Goal: Find specific page/section: Find specific page/section

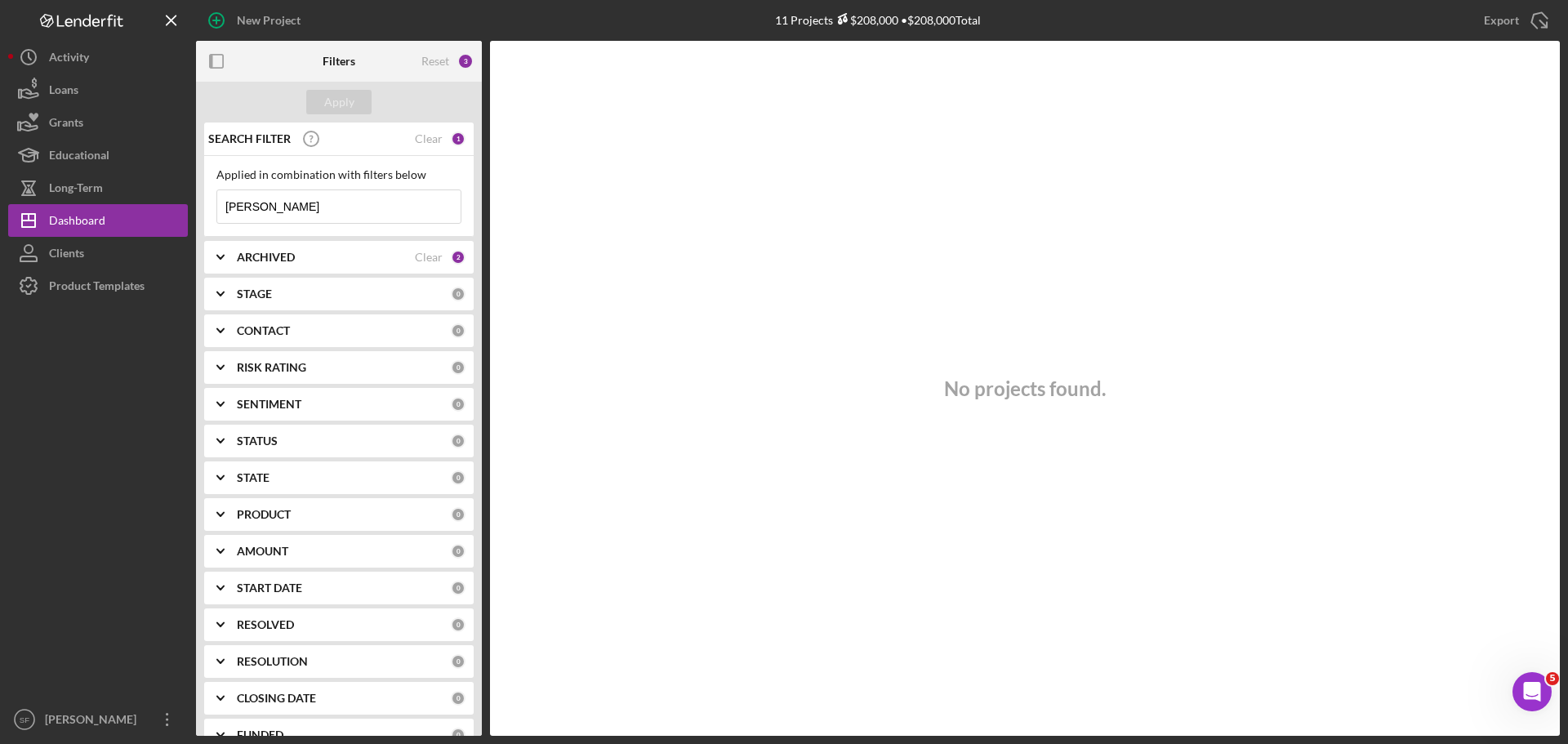
drag, startPoint x: 280, startPoint y: 209, endPoint x: 199, endPoint y: 212, distance: 81.1
click at [199, 212] on div "SEARCH FILTER Clear 1 Applied in combination with filters below mosley Icon/Men…" at bounding box center [339, 429] width 286 height 613
type input "ridall"
drag, startPoint x: 276, startPoint y: 212, endPoint x: 186, endPoint y: 213, distance: 90.0
click at [186, 213] on div "New Project 2 Projects $135,000 • $135,000 Total Export Icon/Export Filters Res…" at bounding box center [783, 368] width 1551 height 736
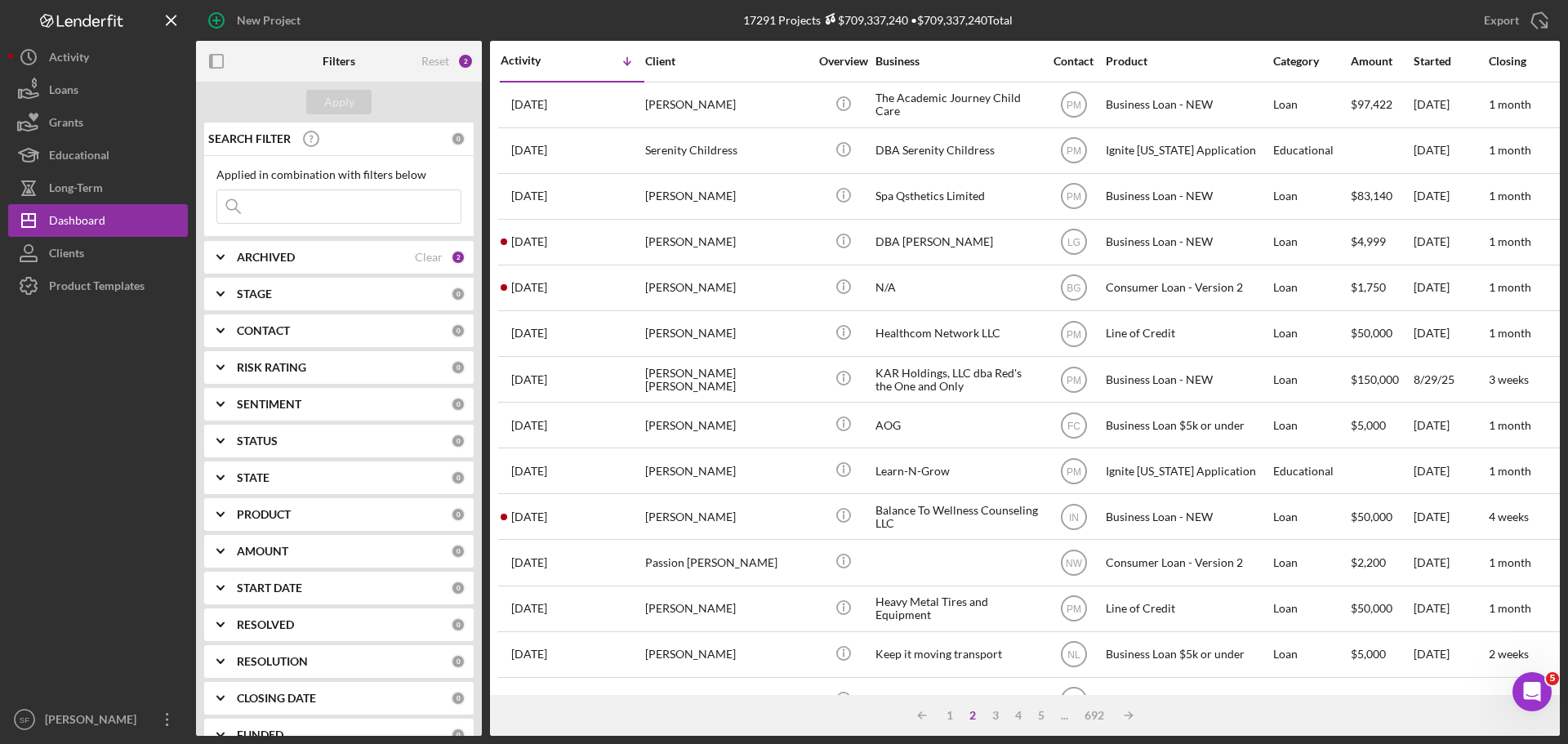
click at [266, 205] on input at bounding box center [338, 206] width 243 height 32
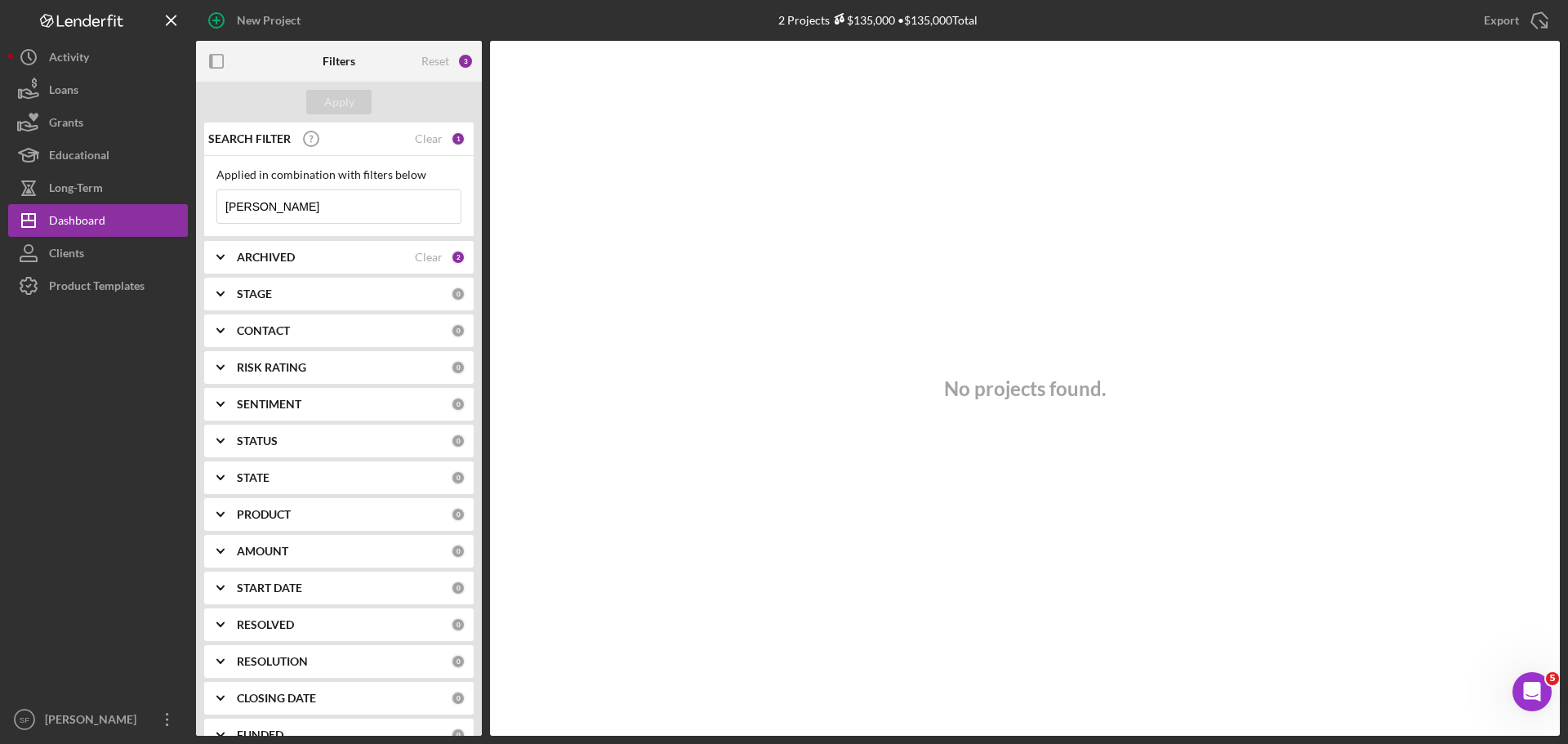
drag, startPoint x: 256, startPoint y: 210, endPoint x: 213, endPoint y: 213, distance: 43.1
click at [213, 213] on div "Applied in combination with filters below ridall Icon/Menu Close" at bounding box center [338, 196] width 269 height 81
type input "[PERSON_NAME]"
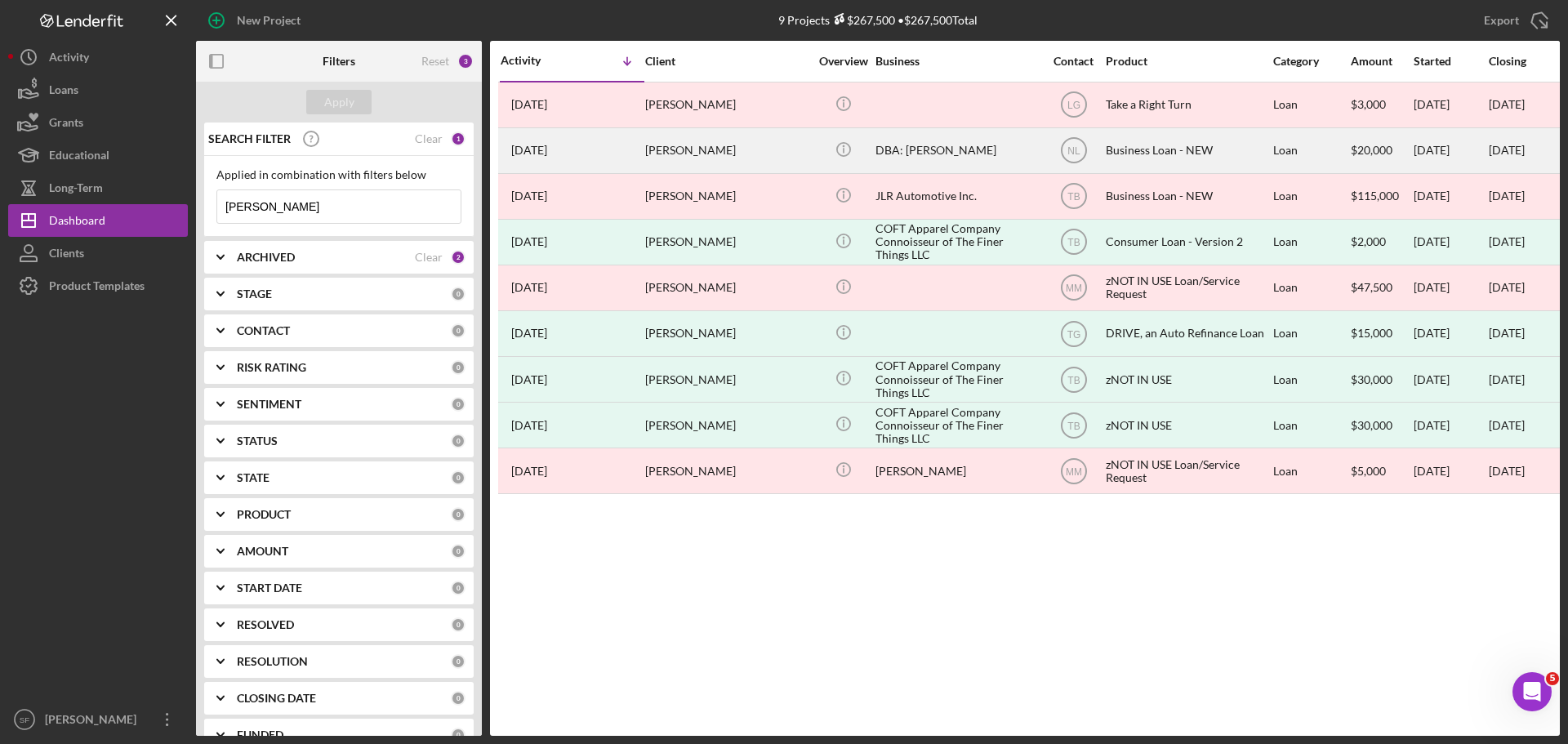
click at [633, 152] on div "[DATE] [PERSON_NAME]" at bounding box center [572, 151] width 143 height 44
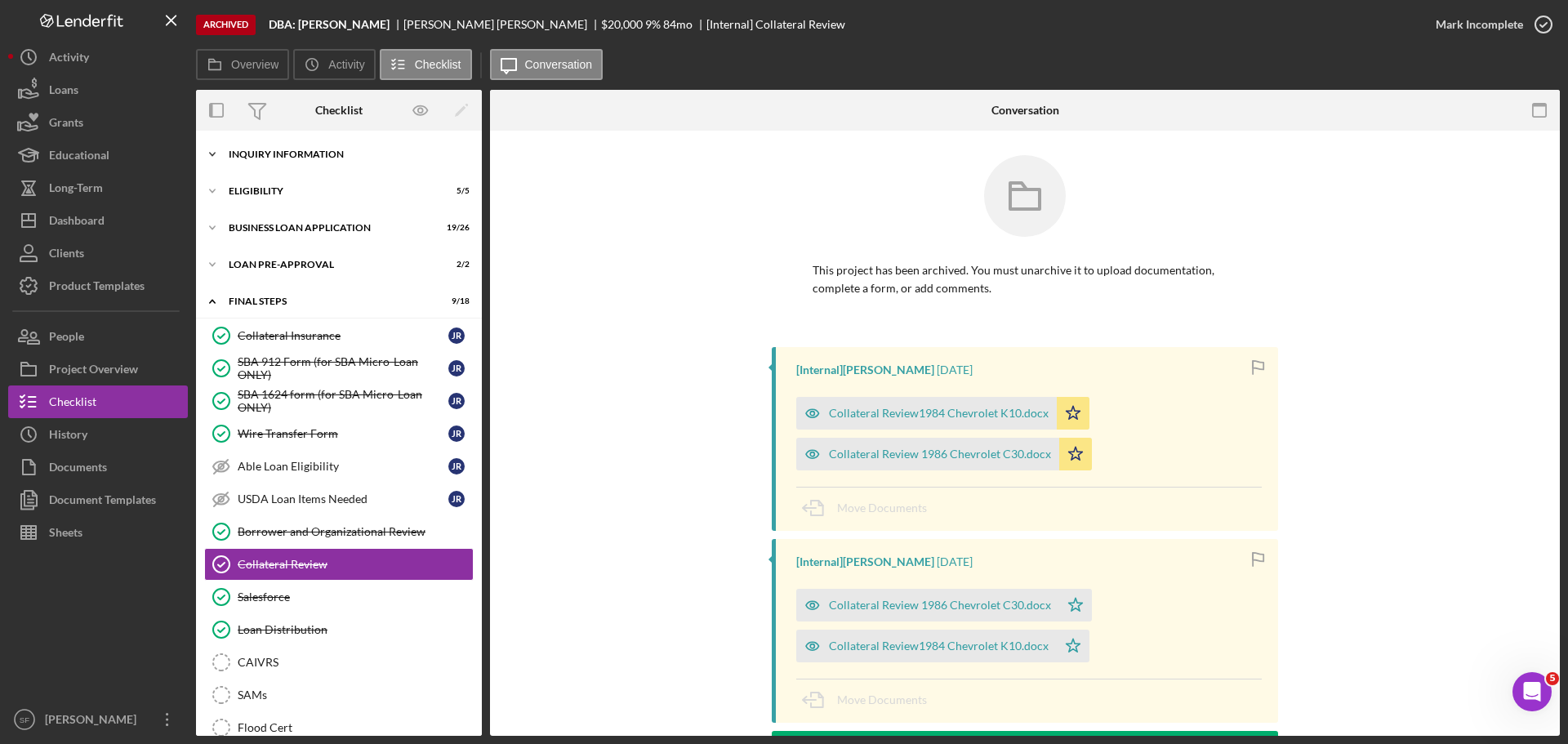
click at [264, 152] on div "INQUIRY INFORMATION" at bounding box center [344, 154] width 233 height 10
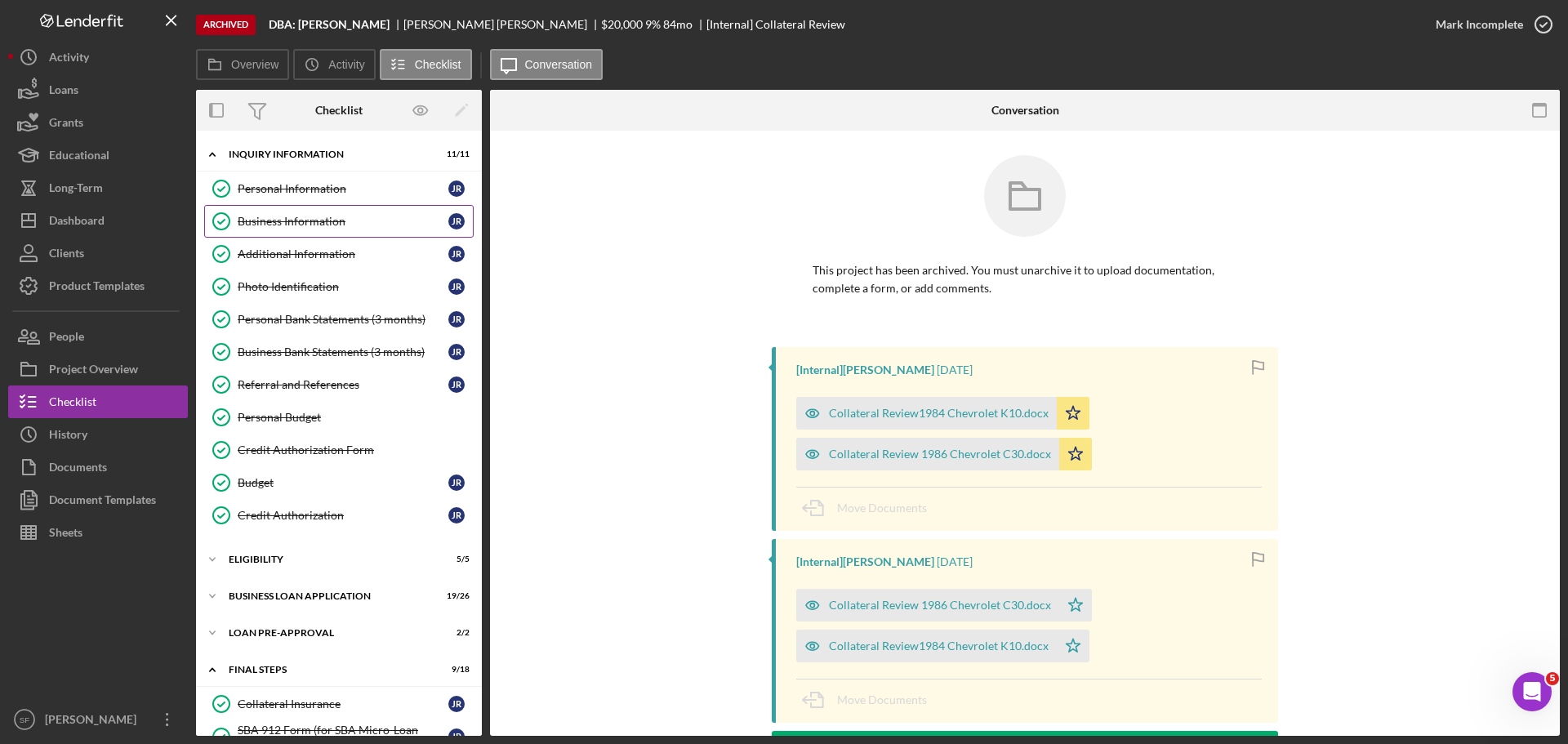
click at [270, 217] on div "Business Information" at bounding box center [343, 221] width 211 height 13
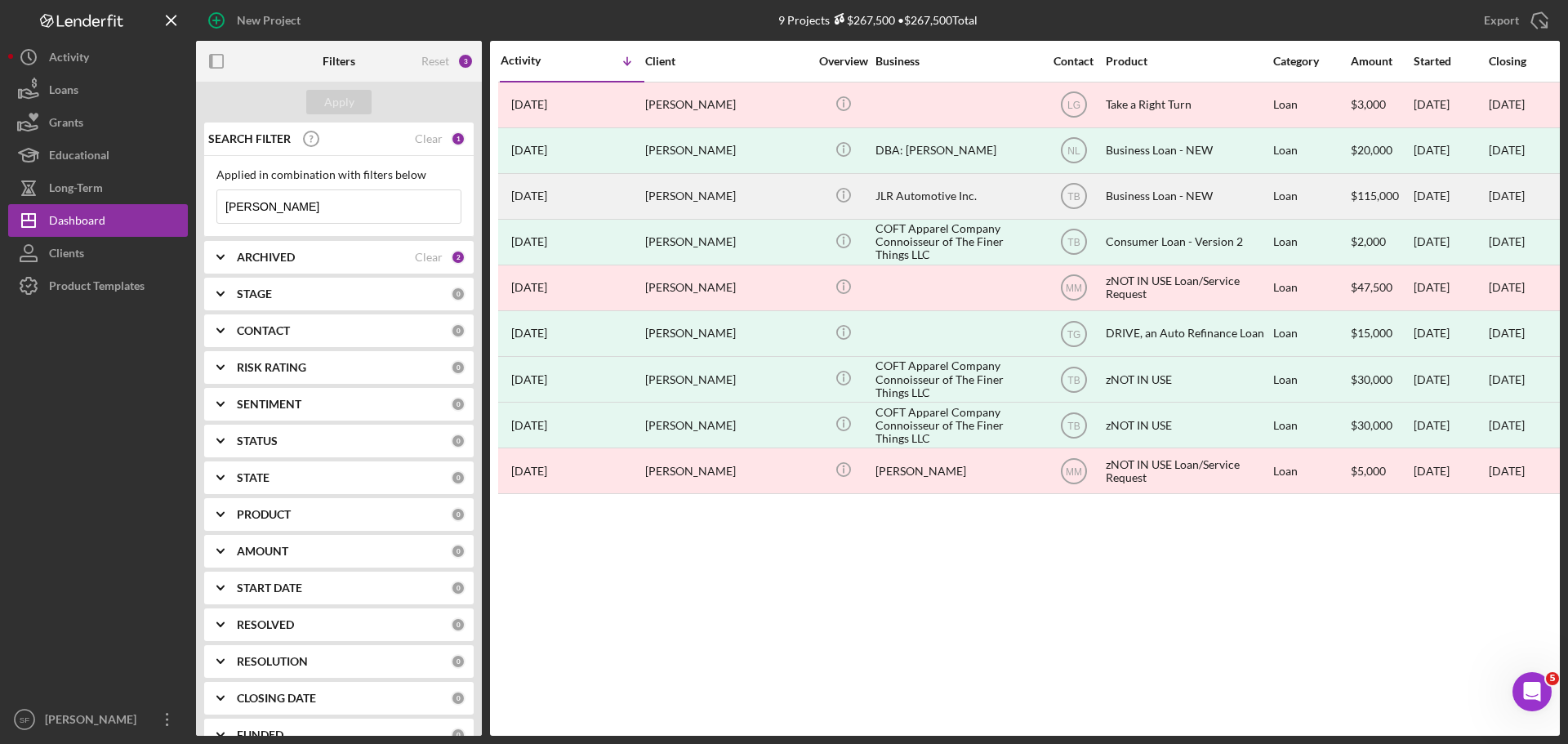
click at [606, 195] on div "[DATE] [PERSON_NAME]" at bounding box center [572, 197] width 143 height 44
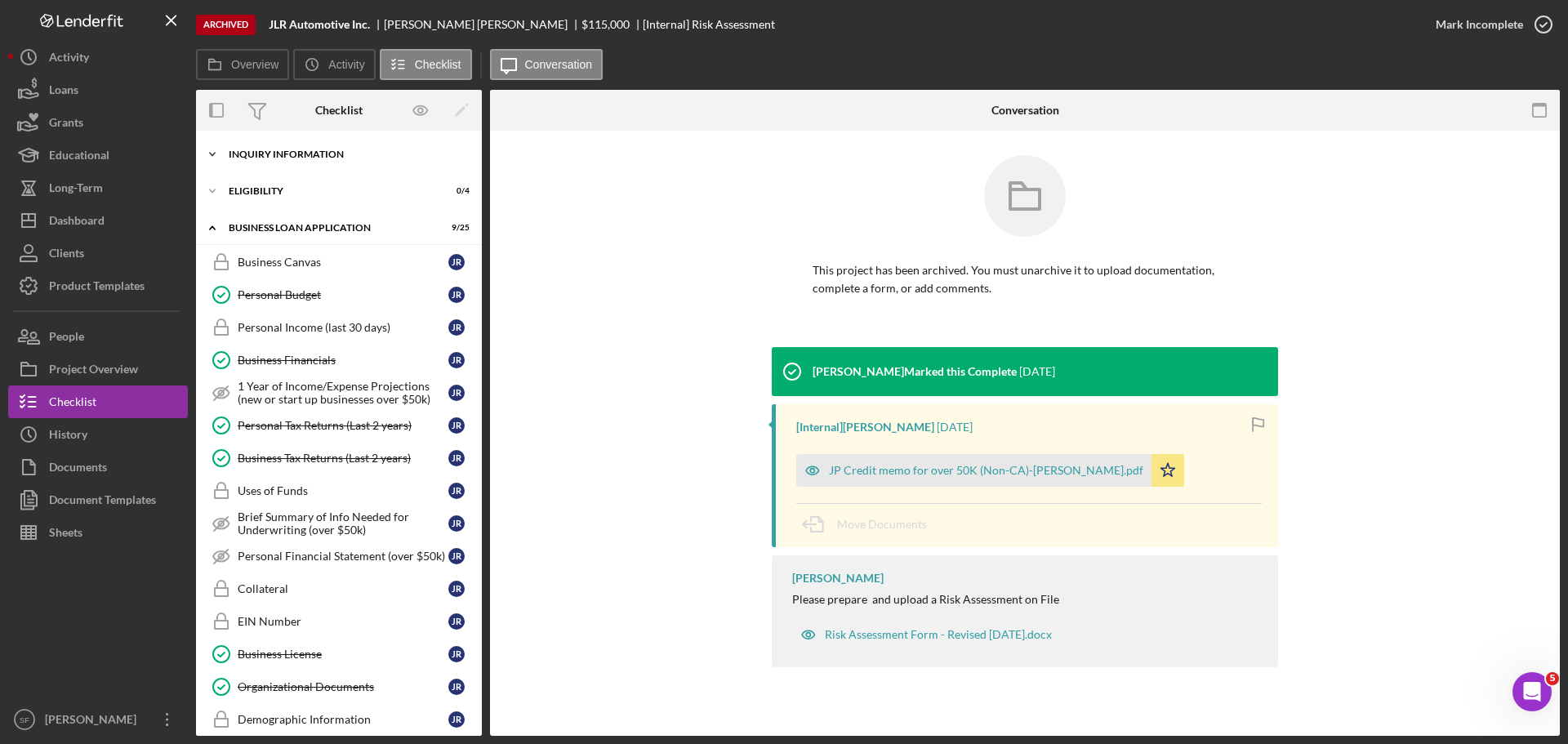
click at [262, 161] on div "Icon/Expander INQUIRY INFORMATION 6 / 9" at bounding box center [339, 153] width 286 height 32
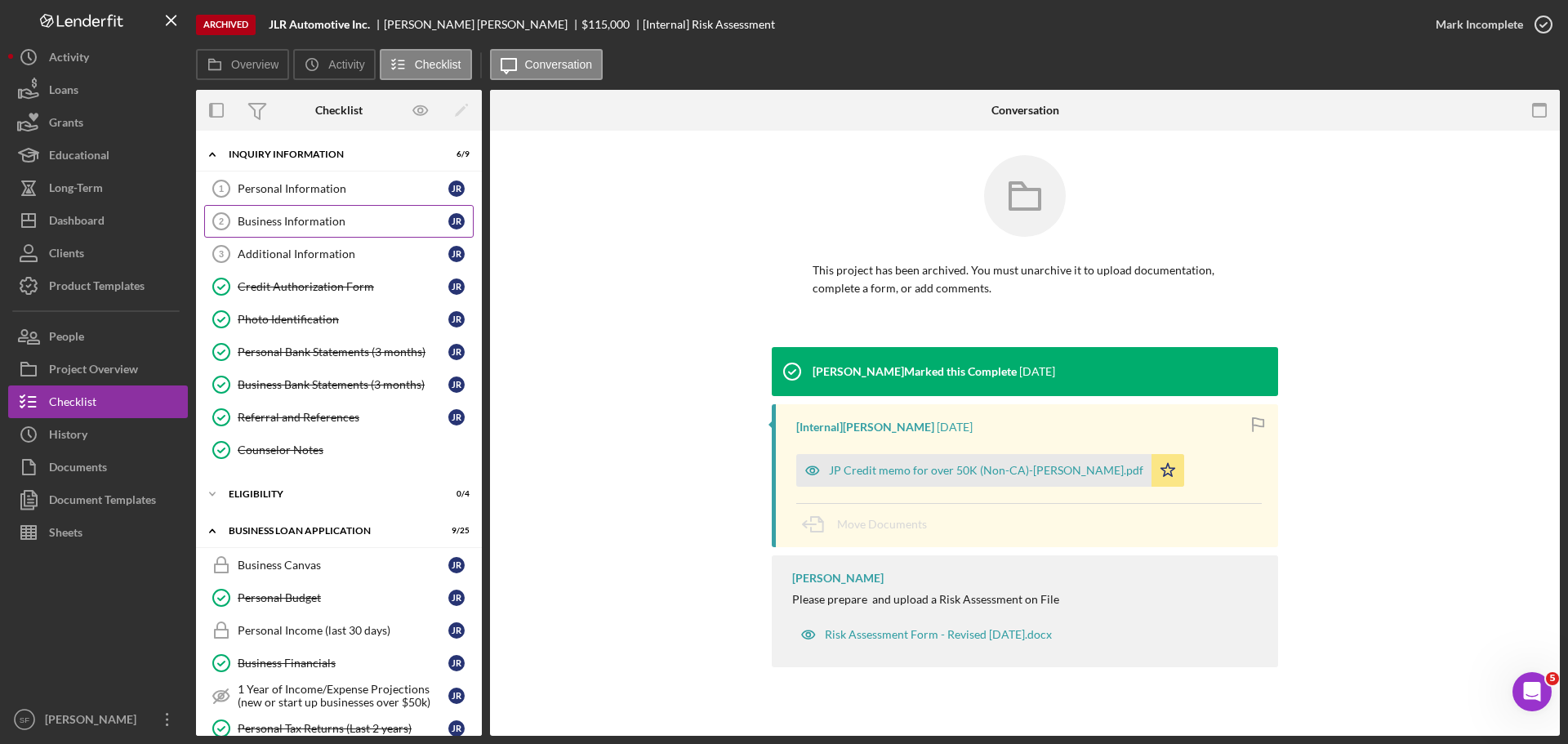
click at [275, 224] on div "Business Information" at bounding box center [343, 221] width 211 height 13
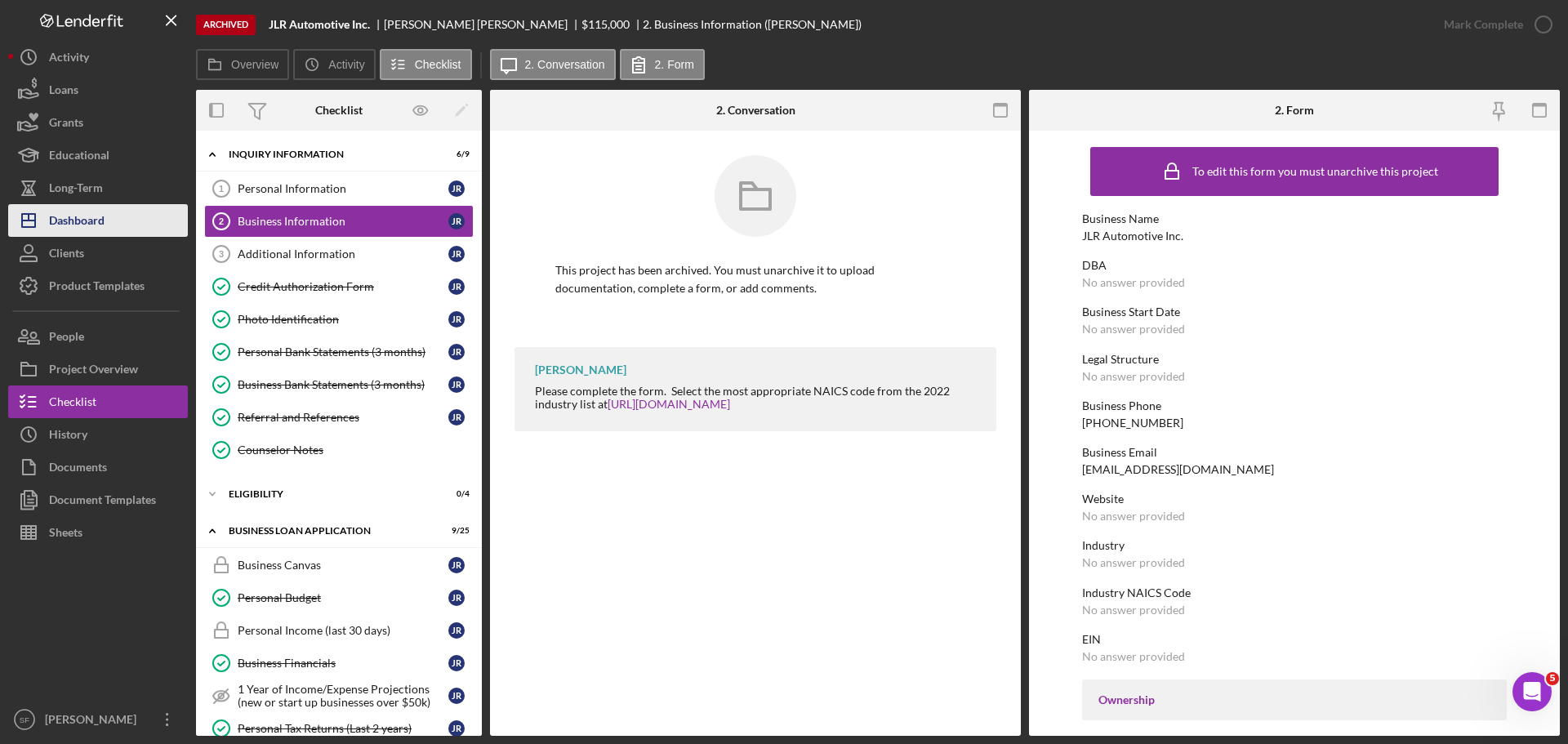
click at [54, 221] on div "Dashboard" at bounding box center [77, 222] width 56 height 37
